Goal: Task Accomplishment & Management: Manage account settings

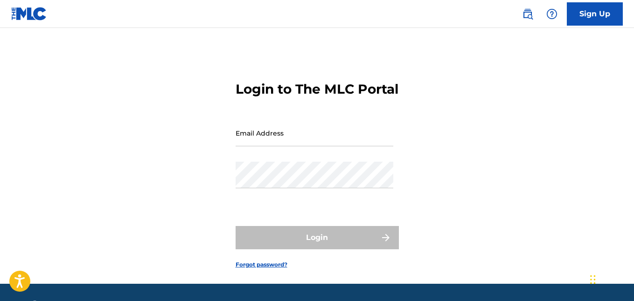
click at [244, 146] on input "Email Address" at bounding box center [314, 133] width 158 height 27
type input "[EMAIL_ADDRESS][DOMAIN_NAME]"
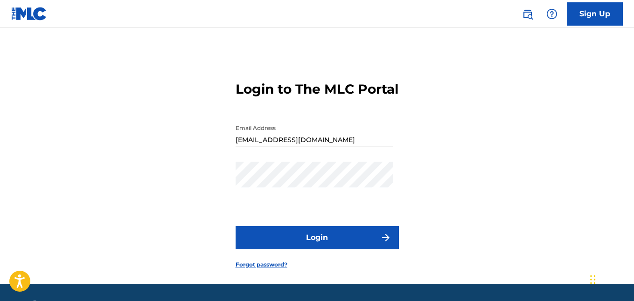
click at [296, 245] on button "Login" at bounding box center [316, 237] width 163 height 23
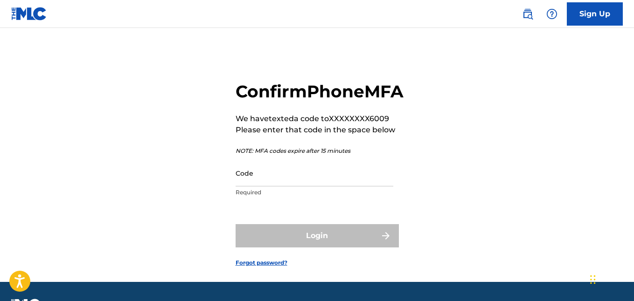
click at [257, 187] on input "Code" at bounding box center [314, 173] width 158 height 27
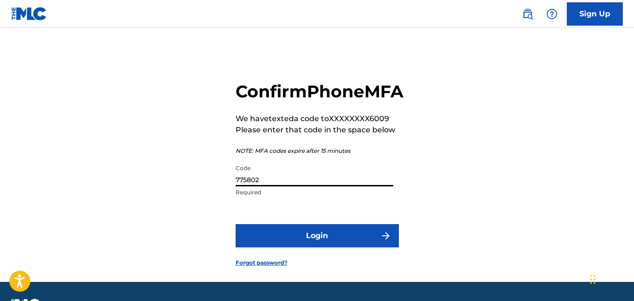
type input "775802"
click at [277, 248] on button "Login" at bounding box center [316, 235] width 163 height 23
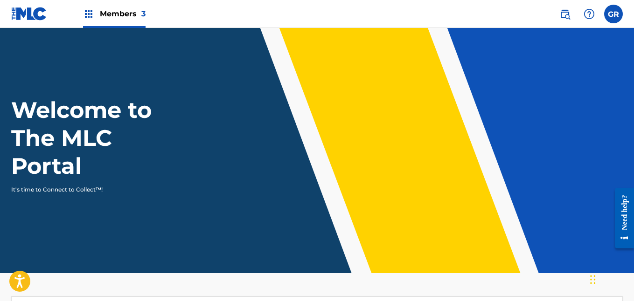
click at [91, 14] on img at bounding box center [88, 13] width 11 height 11
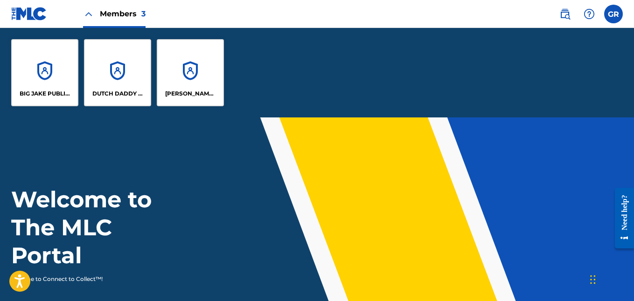
click at [612, 15] on label at bounding box center [613, 14] width 19 height 19
click at [613, 14] on input "GR [PERSON_NAME] [PERSON_NAME][EMAIL_ADDRESS][DOMAIN_NAME] Notification Prefere…" at bounding box center [613, 14] width 0 height 0
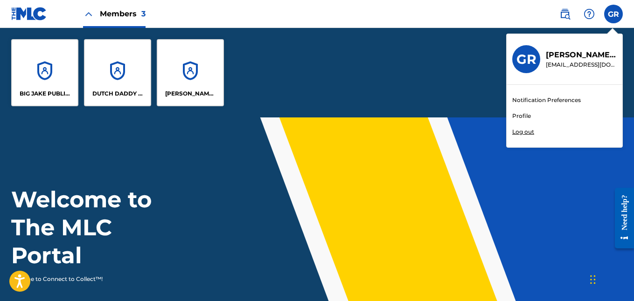
click at [522, 131] on p "Log out" at bounding box center [523, 132] width 22 height 8
click at [613, 14] on input "GR [PERSON_NAME] [PERSON_NAME][EMAIL_ADDRESS][DOMAIN_NAME] Notification Prefere…" at bounding box center [613, 14] width 0 height 0
